Goal: Information Seeking & Learning: Understand process/instructions

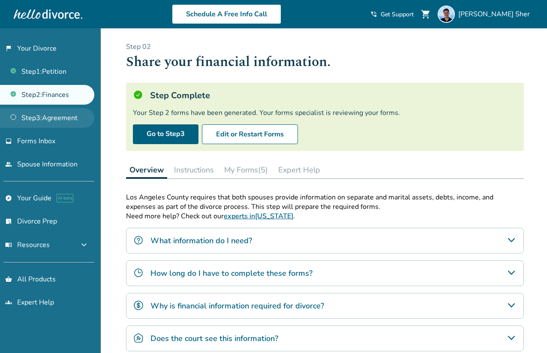
drag, startPoint x: 0, startPoint y: 0, endPoint x: 80, endPoint y: 125, distance: 148.1
click at [80, 125] on link "Step 3 : Agreement" at bounding box center [47, 118] width 94 height 20
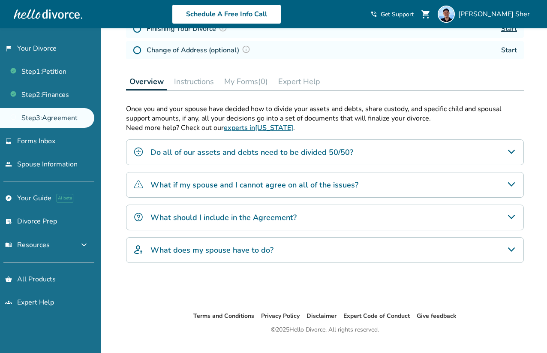
scroll to position [162, 0]
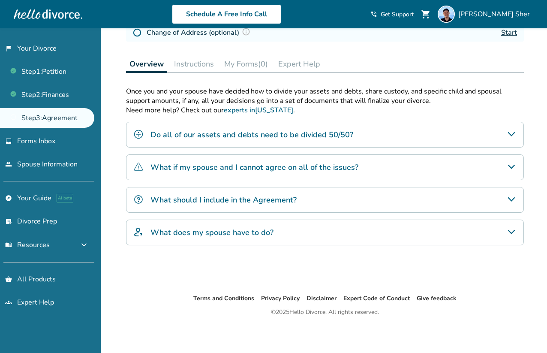
click at [303, 142] on div "Do all of our assets and debts need to be divided 50/50?" at bounding box center [325, 135] width 398 height 26
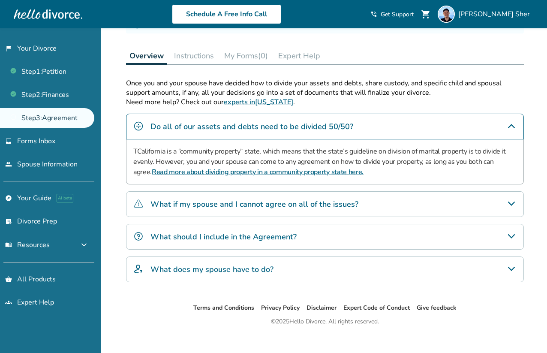
scroll to position [171, 0]
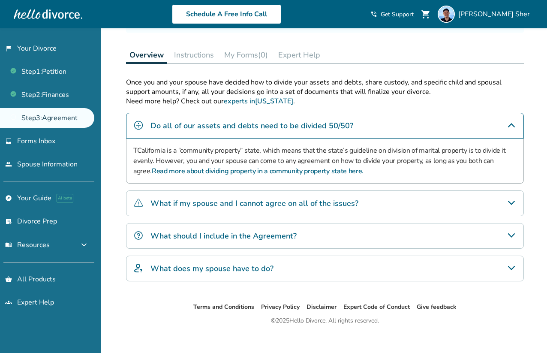
click at [189, 201] on h4 "What if my spouse and I cannot agree on all of the issues?" at bounding box center [254, 203] width 208 height 11
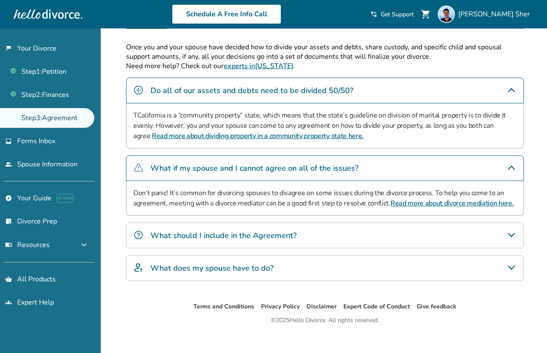
scroll to position [213, 0]
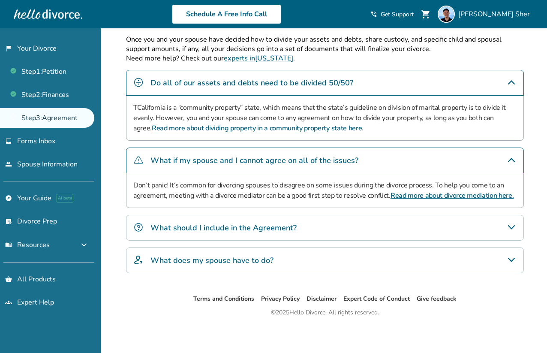
click at [175, 216] on div "What should I include in the Agreement?" at bounding box center [325, 228] width 398 height 26
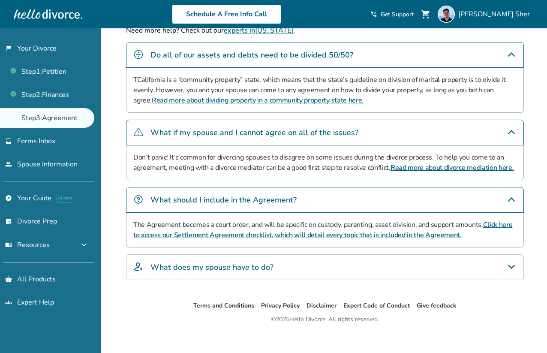
scroll to position [248, 0]
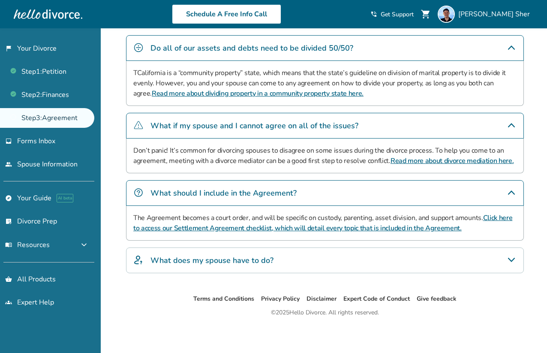
click at [176, 261] on h4 "What does my spouse have to do?" at bounding box center [211, 260] width 123 height 11
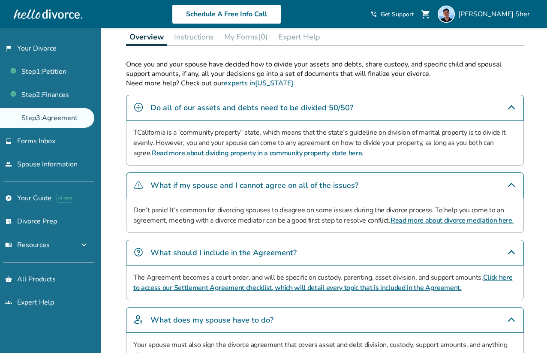
scroll to position [0, 0]
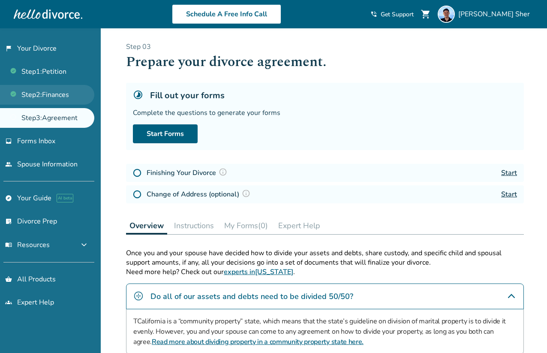
click at [56, 94] on link "Step 2 : Finances" at bounding box center [47, 95] width 94 height 20
